Goal: Information Seeking & Learning: Find specific page/section

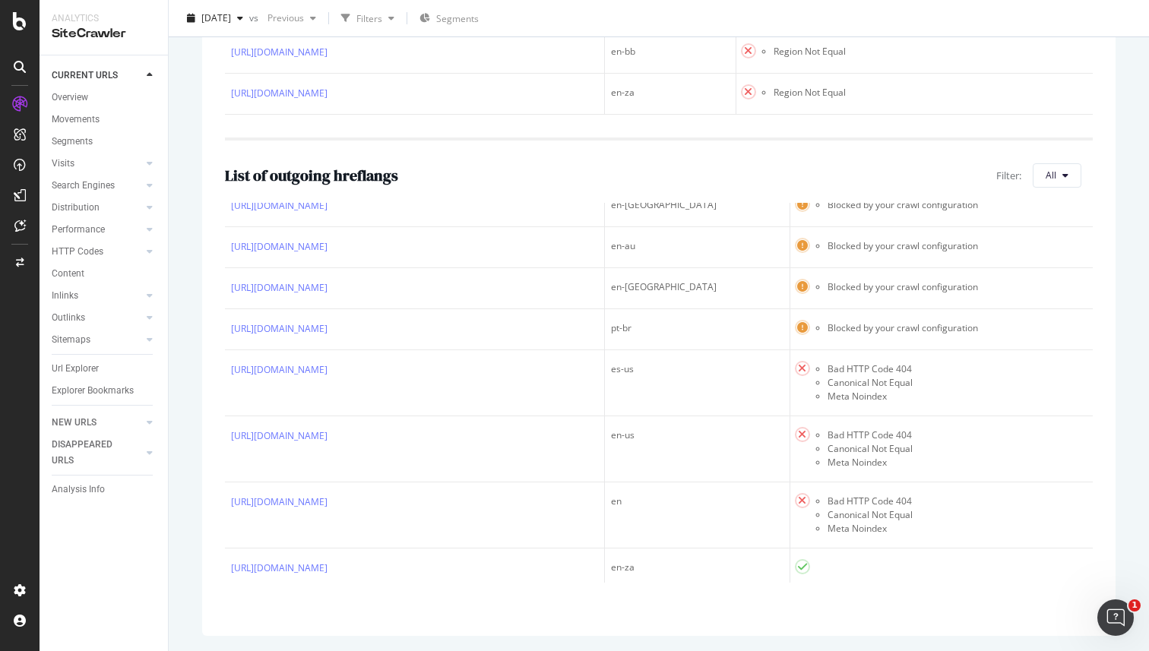
scroll to position [633, 0]
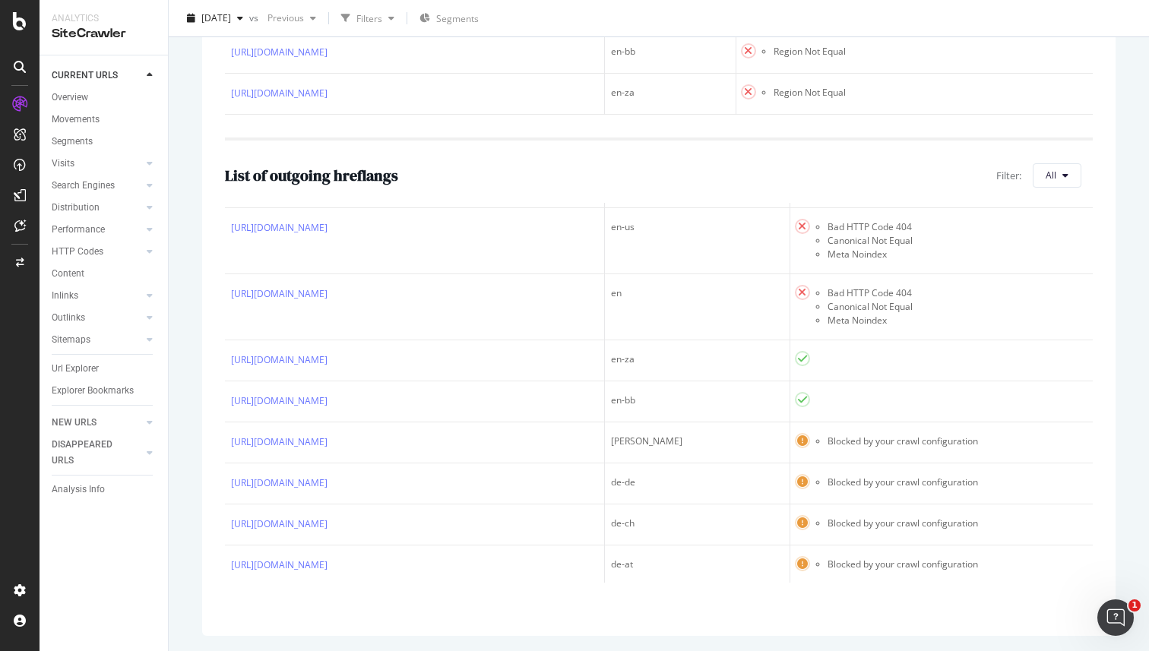
click at [603, 340] on td "https://www.audible.com/pd/The-Big-Short-Audiobook/B003B2ZV8K" at bounding box center [415, 307] width 380 height 66
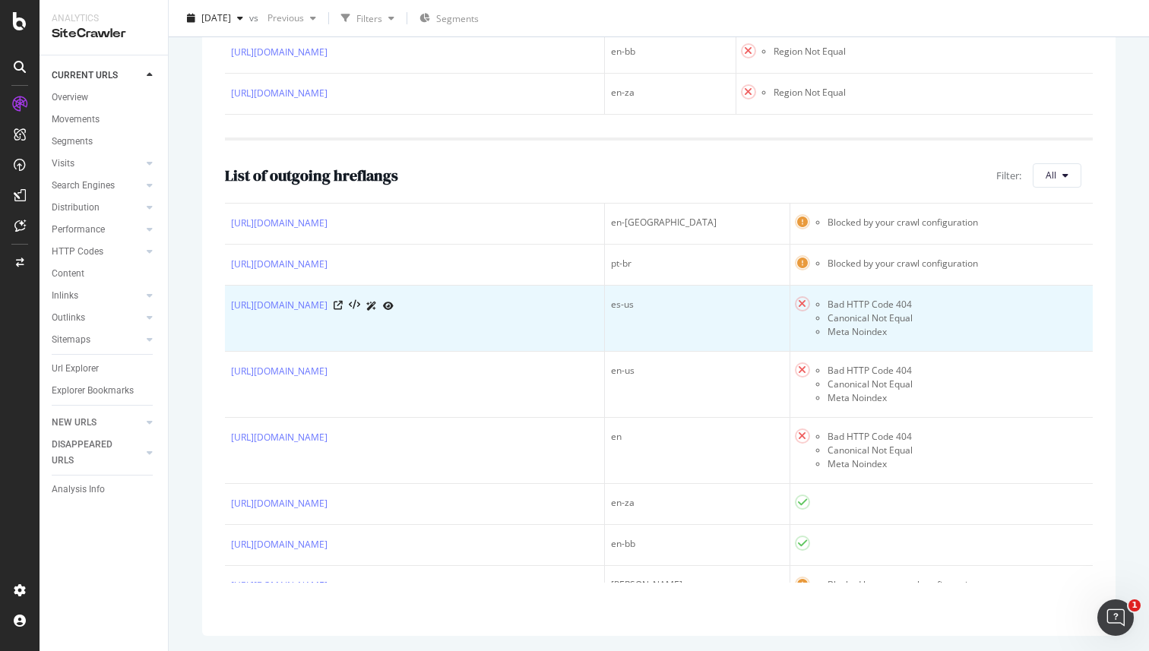
scroll to position [0, 0]
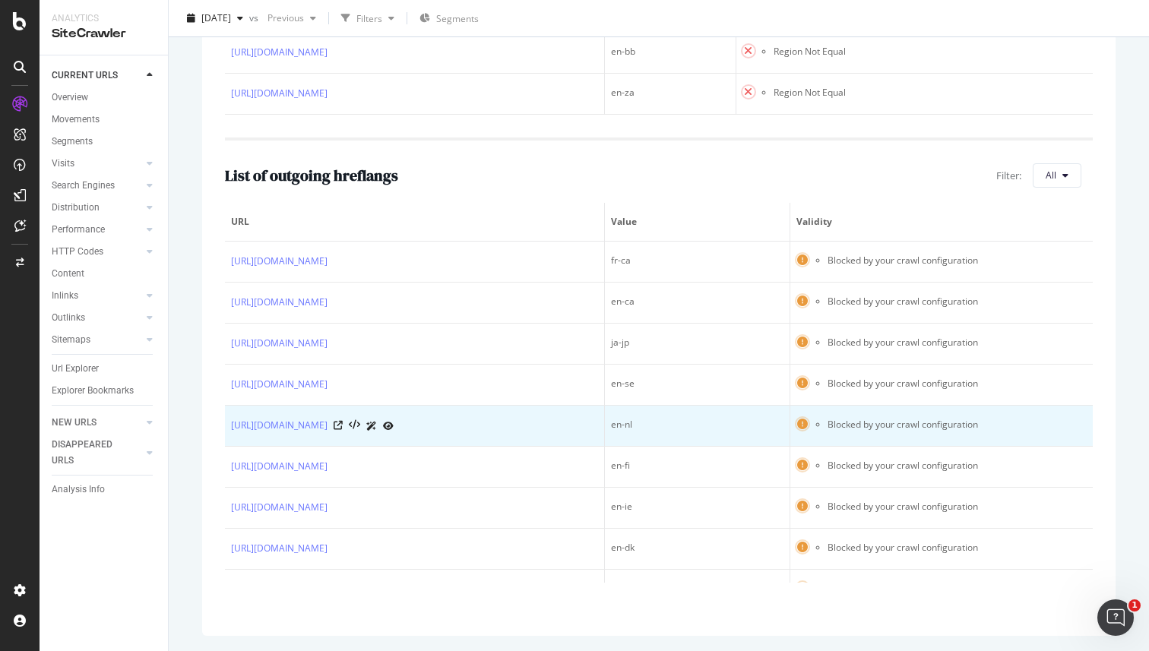
click at [483, 447] on td "https://www.audible.co.uk/pd/The-Big-Short-Audiobook/B004FTZ69C" at bounding box center [415, 426] width 380 height 41
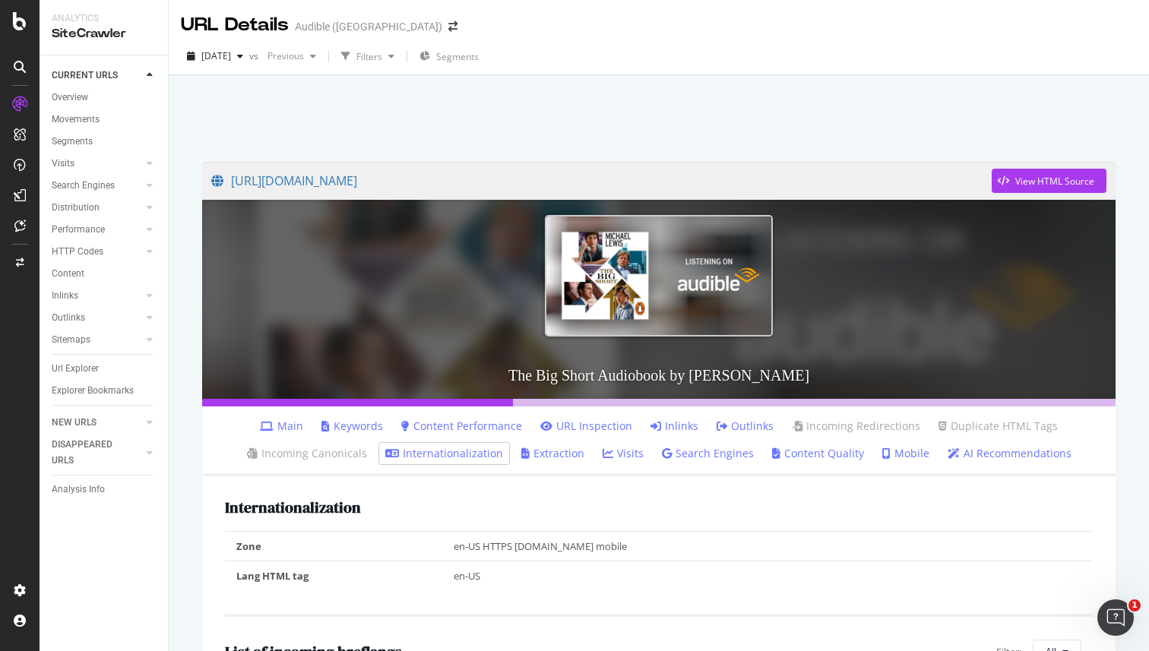
scroll to position [797, 0]
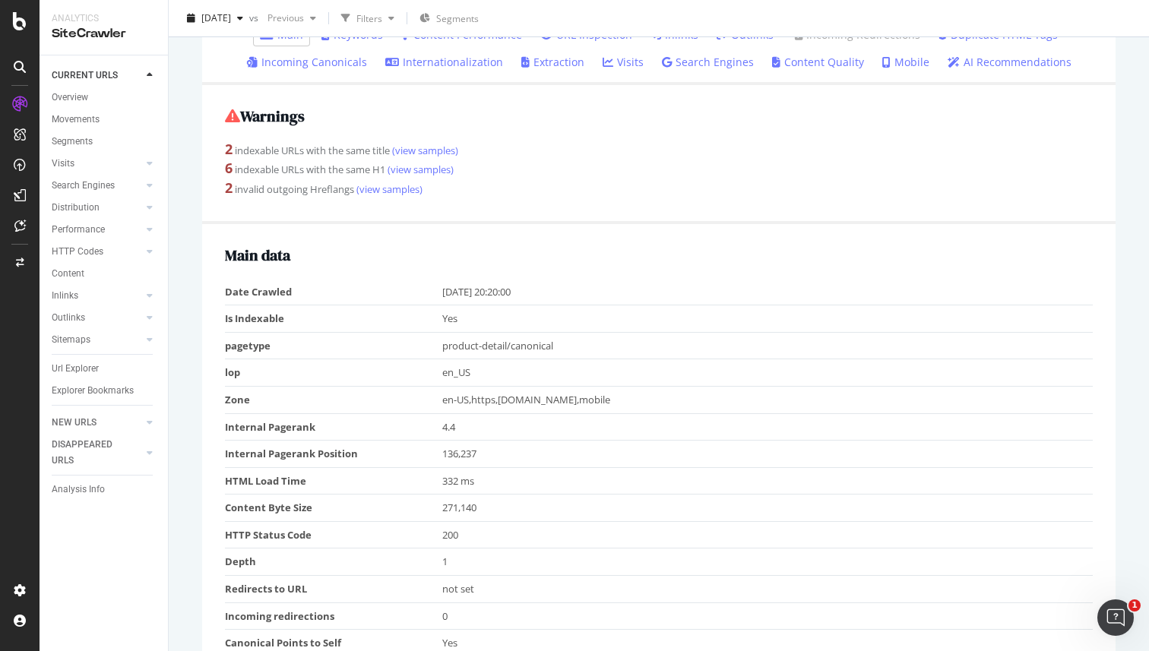
scroll to position [392, 0]
click at [478, 63] on link "Internationalization" at bounding box center [444, 61] width 118 height 15
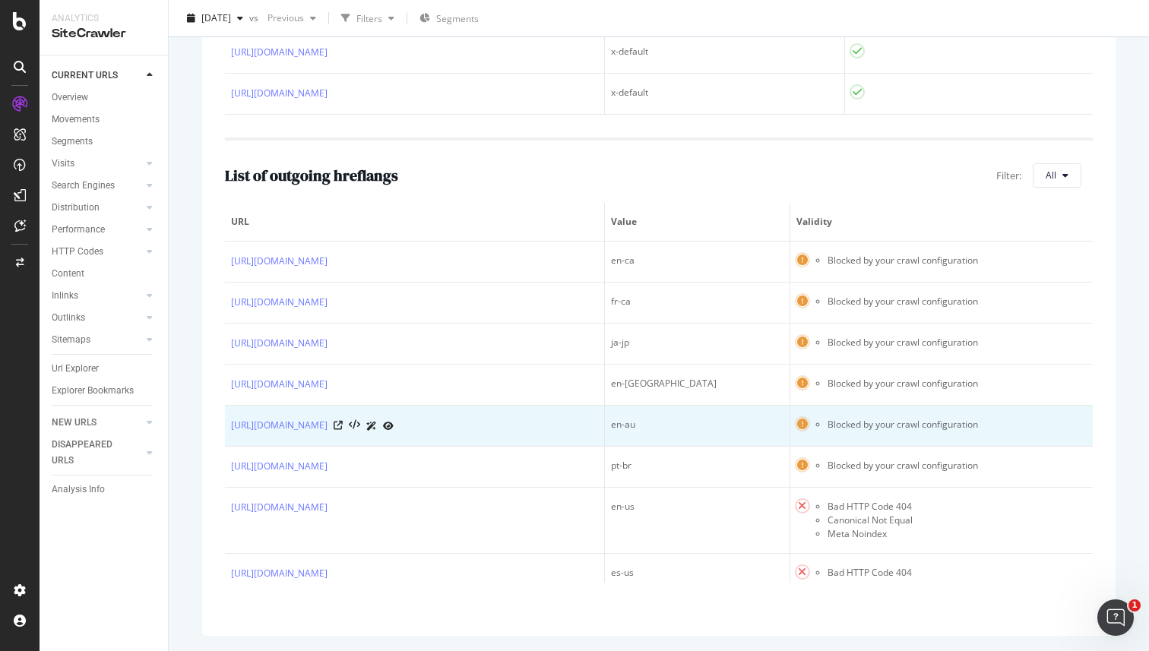
scroll to position [236, 0]
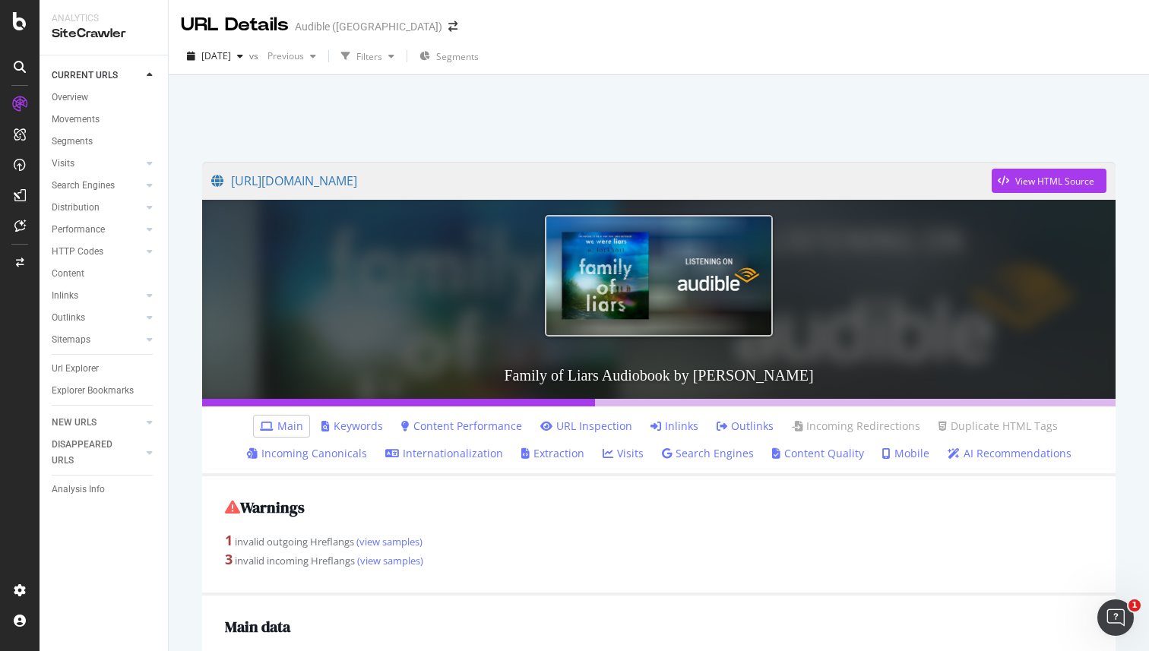
click at [483, 452] on link "Internationalization" at bounding box center [444, 453] width 118 height 15
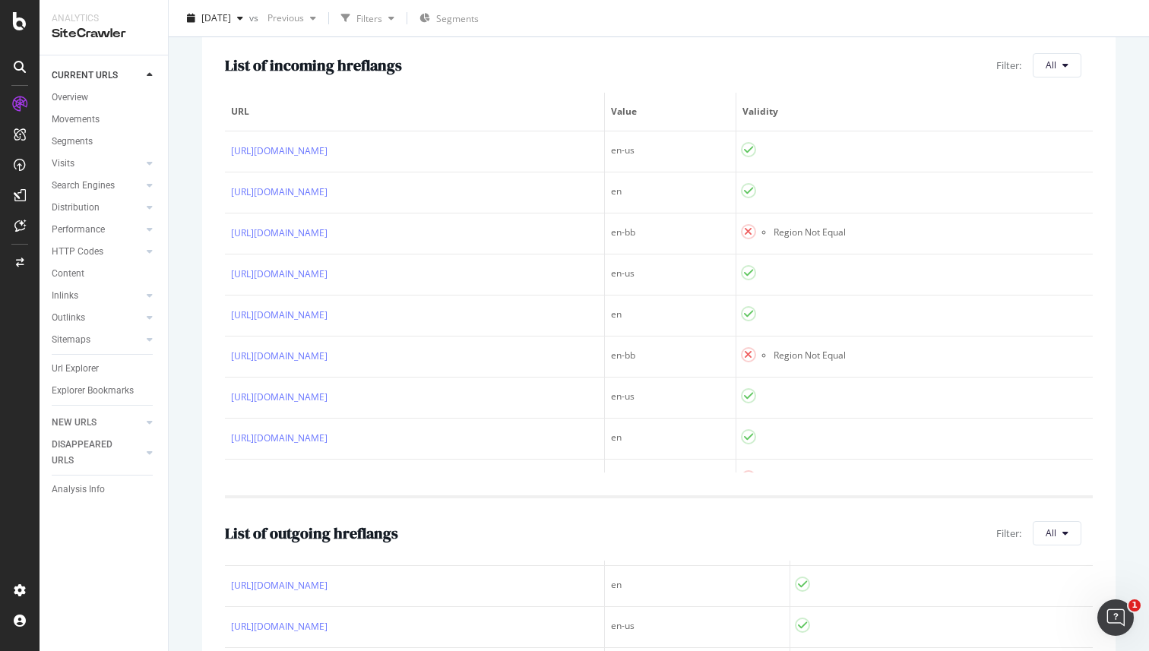
scroll to position [945, 0]
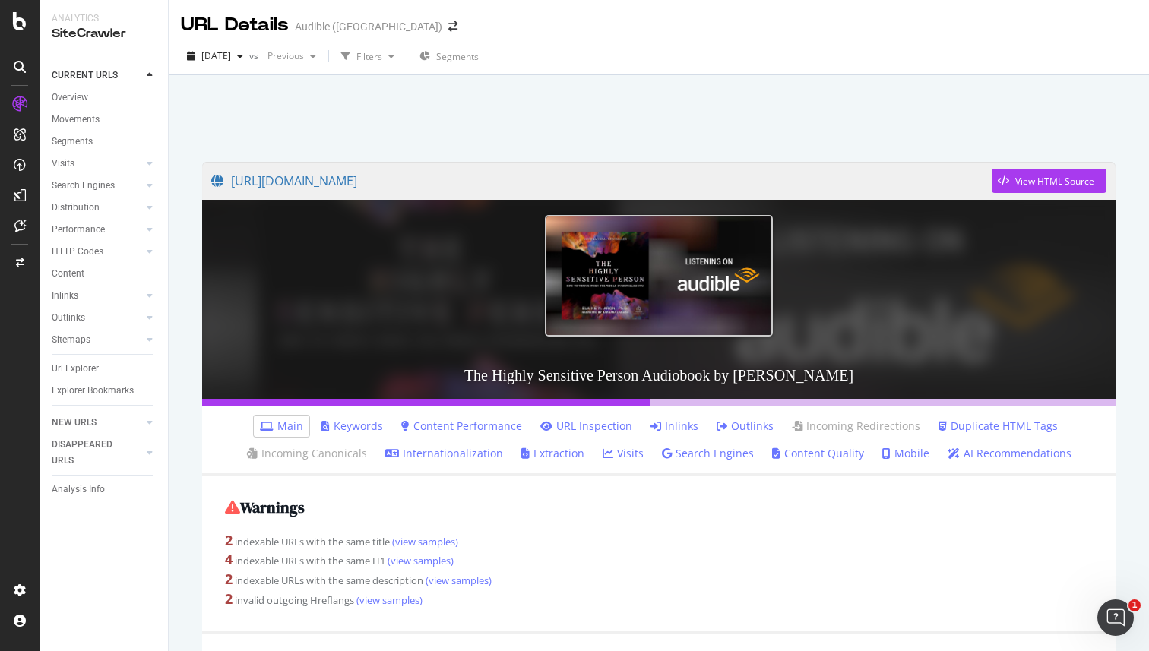
click at [483, 452] on link "Internationalization" at bounding box center [444, 453] width 118 height 15
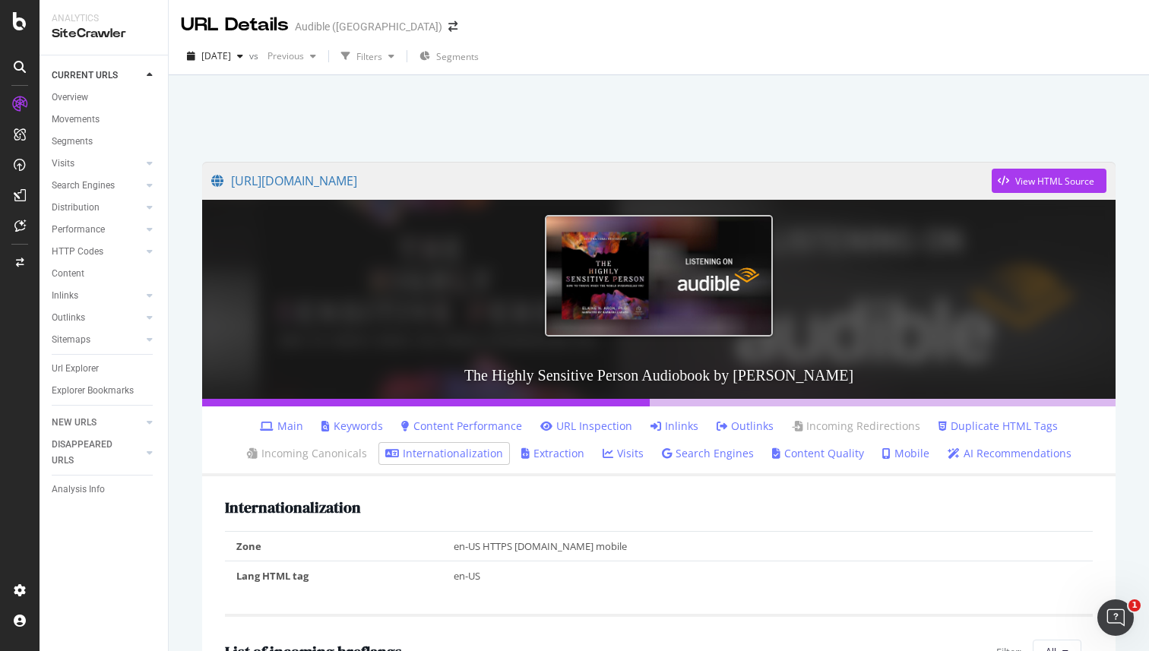
scroll to position [826, 0]
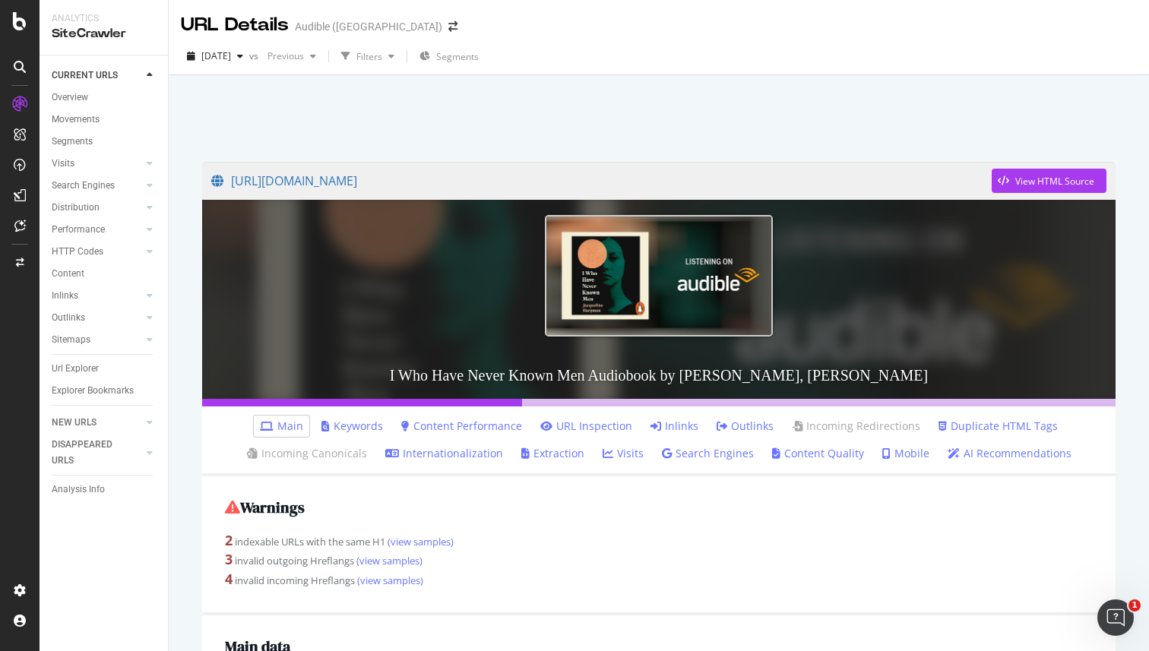
click at [483, 453] on link "Internationalization" at bounding box center [444, 453] width 118 height 15
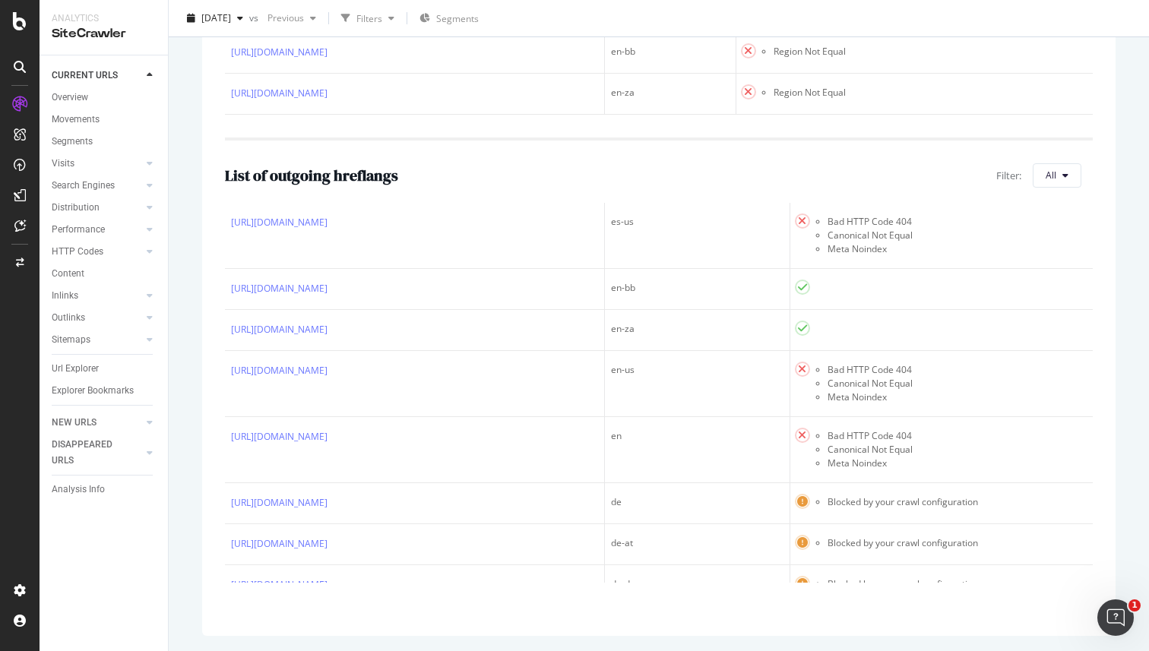
scroll to position [692, 0]
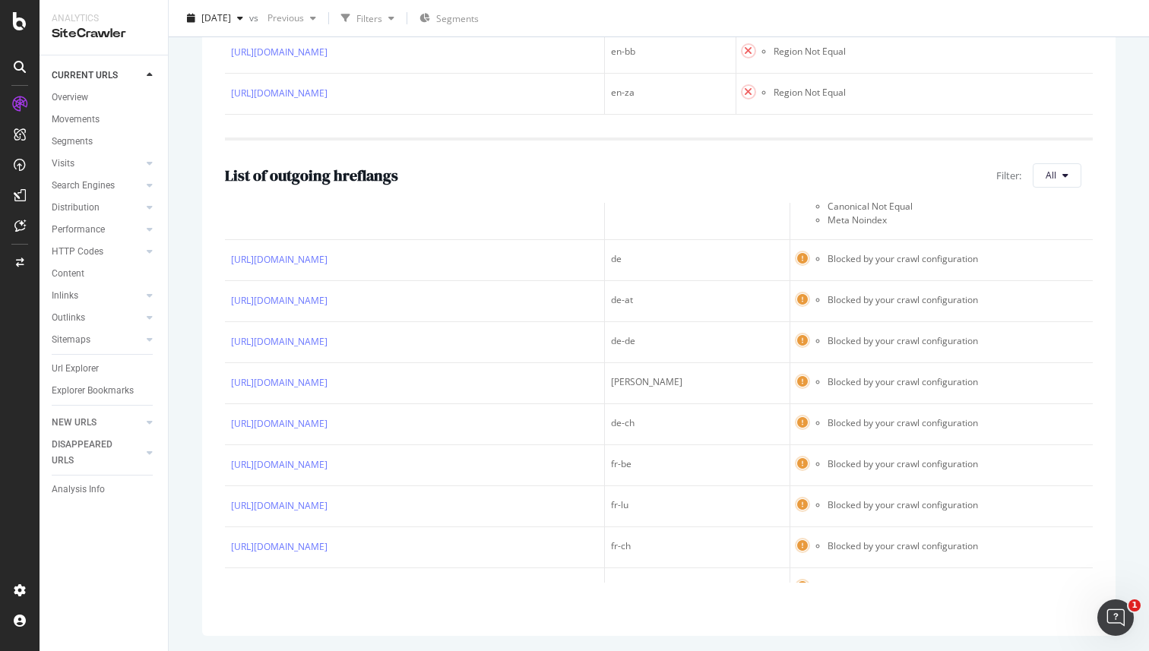
click at [225, 0] on div "URL Value Validity [URL][DOMAIN_NAME] en-ie Blocked by your crawl configuration…" at bounding box center [659, 101] width 868 height 1181
